Goal: Information Seeking & Learning: Learn about a topic

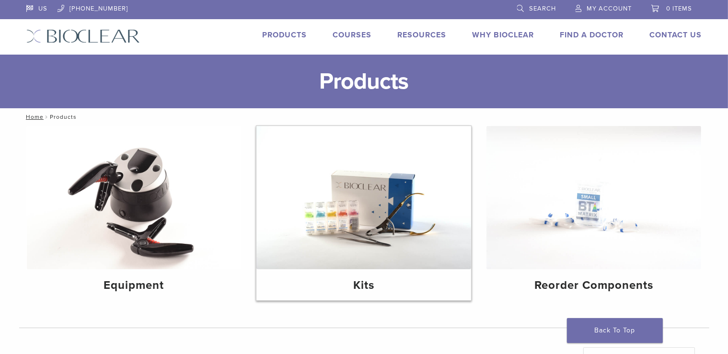
click at [363, 223] on img at bounding box center [363, 197] width 215 height 143
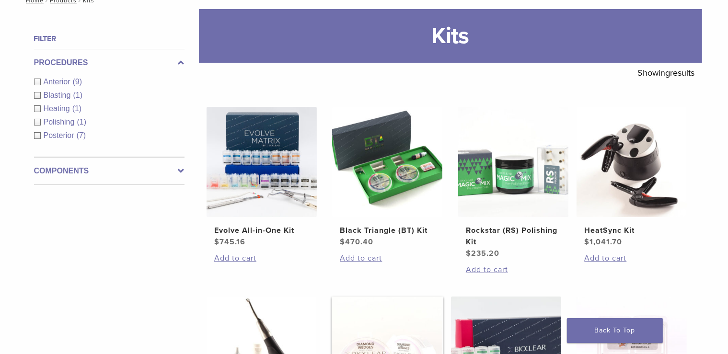
scroll to position [101, 0]
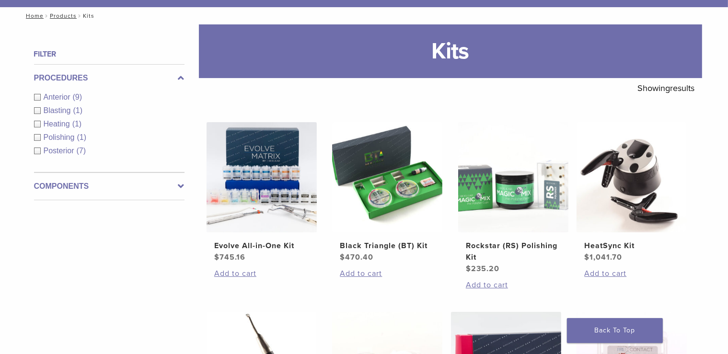
click at [35, 96] on div "Anterior (9)" at bounding box center [109, 98] width 150 height 12
click at [279, 247] on h2 "Evolve All-in-One Kit" at bounding box center [261, 246] width 95 height 12
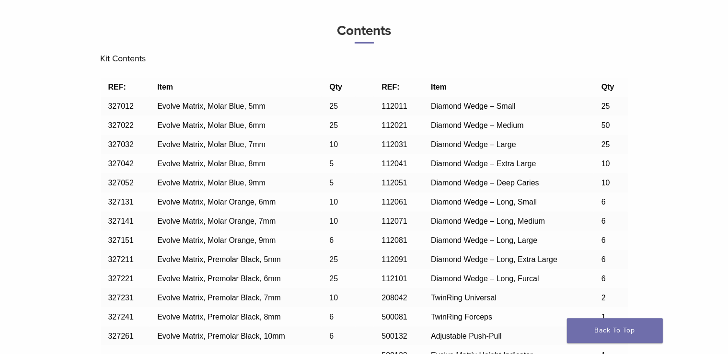
scroll to position [860, 0]
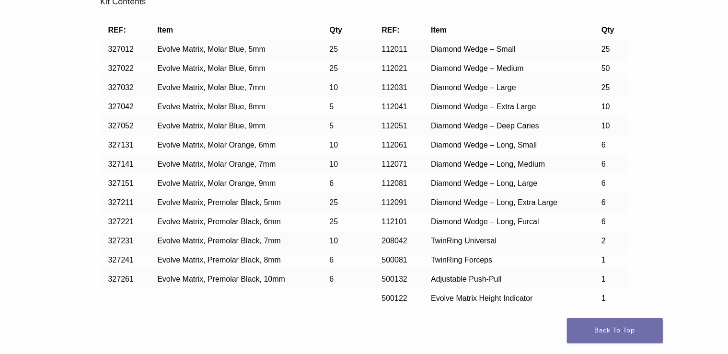
click at [230, 52] on span "Evolve Matrix, Molar Blue, 5mm" at bounding box center [211, 49] width 108 height 8
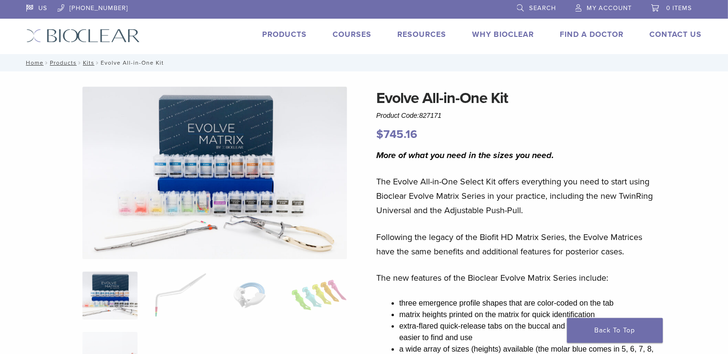
scroll to position [0, 0]
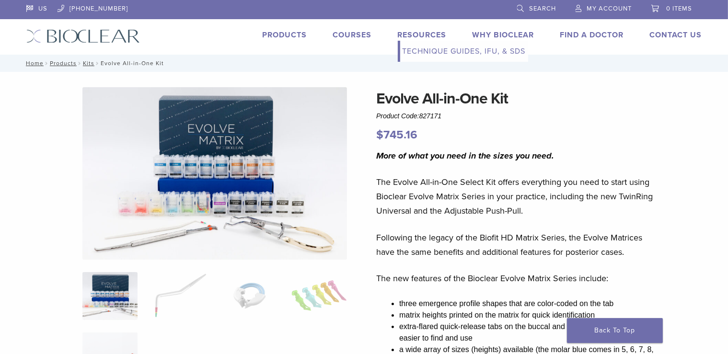
click at [424, 52] on link "Technique Guides, IFU, & SDS" at bounding box center [464, 51] width 128 height 21
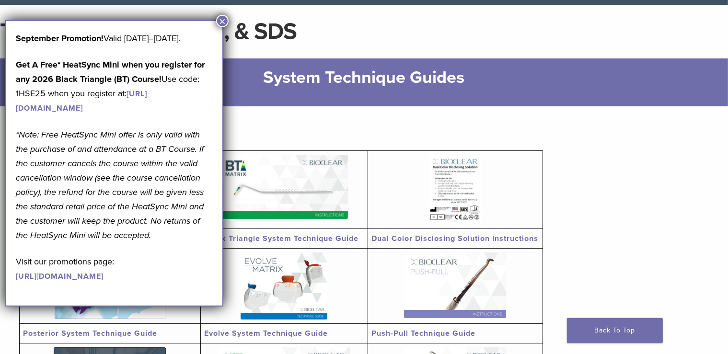
scroll to position [50, 0]
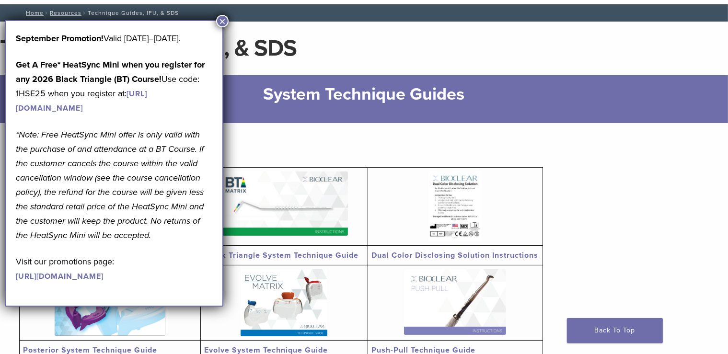
click at [221, 23] on button "×" at bounding box center [222, 21] width 12 height 12
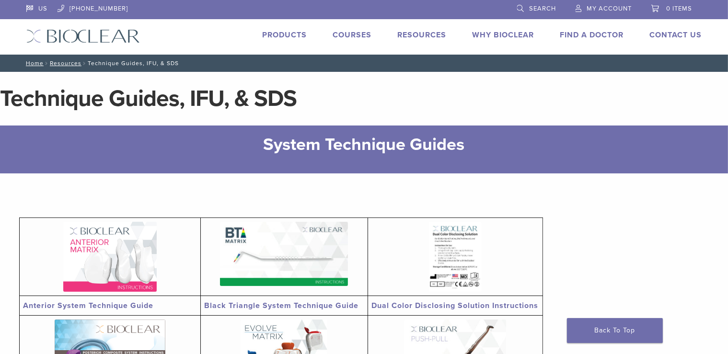
scroll to position [101, 0]
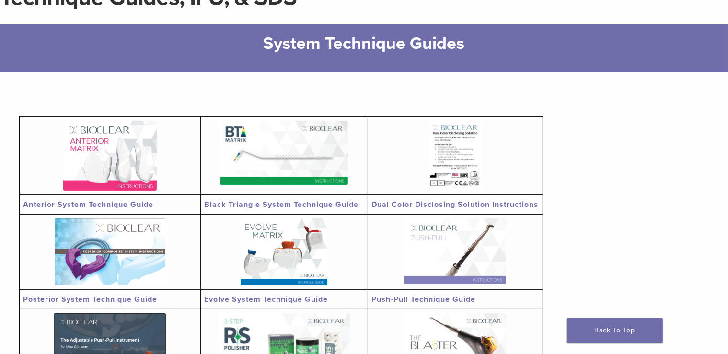
click at [112, 143] on img at bounding box center [109, 156] width 93 height 70
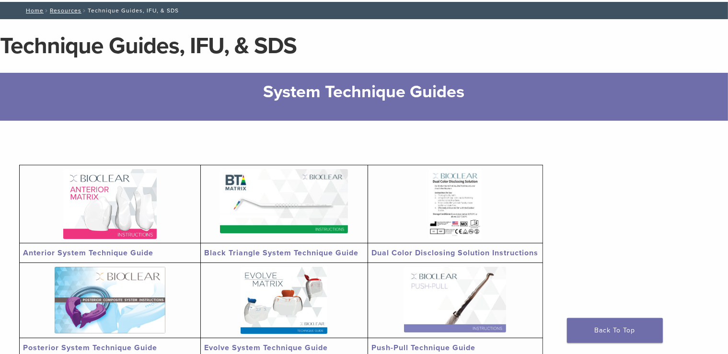
scroll to position [0, 0]
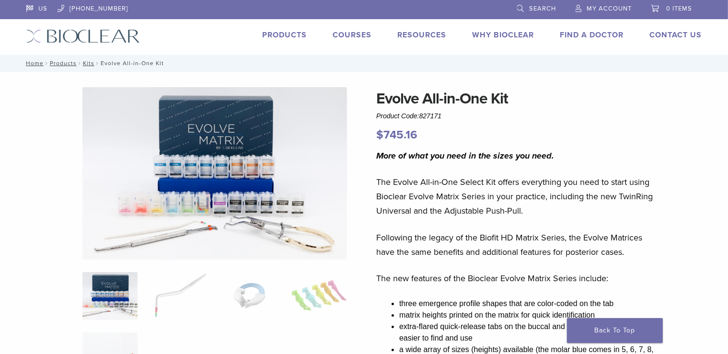
click at [509, 31] on link "Why Bioclear" at bounding box center [503, 35] width 62 height 10
